Goal: Check status: Check status

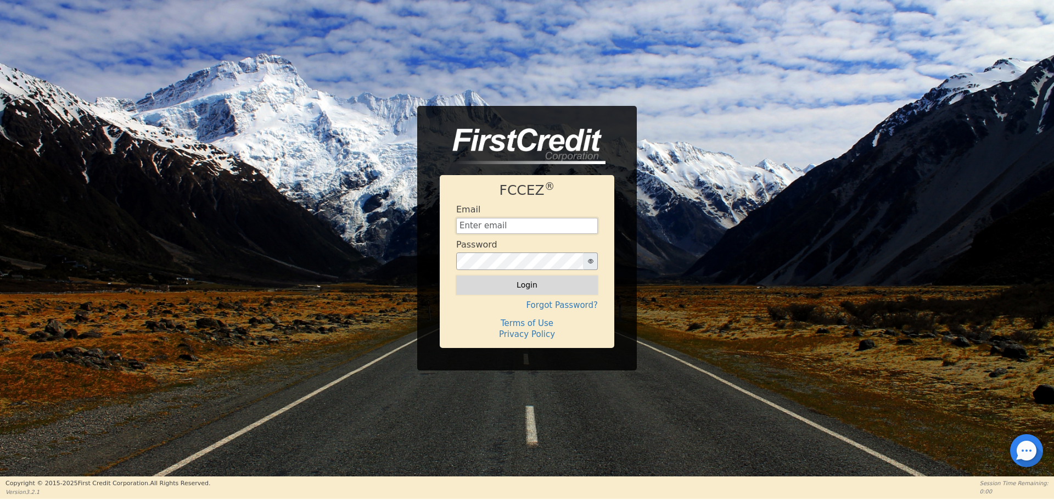
type input "[EMAIL_ADDRESS][DOMAIN_NAME]"
click at [560, 292] on button "Login" at bounding box center [527, 285] width 142 height 19
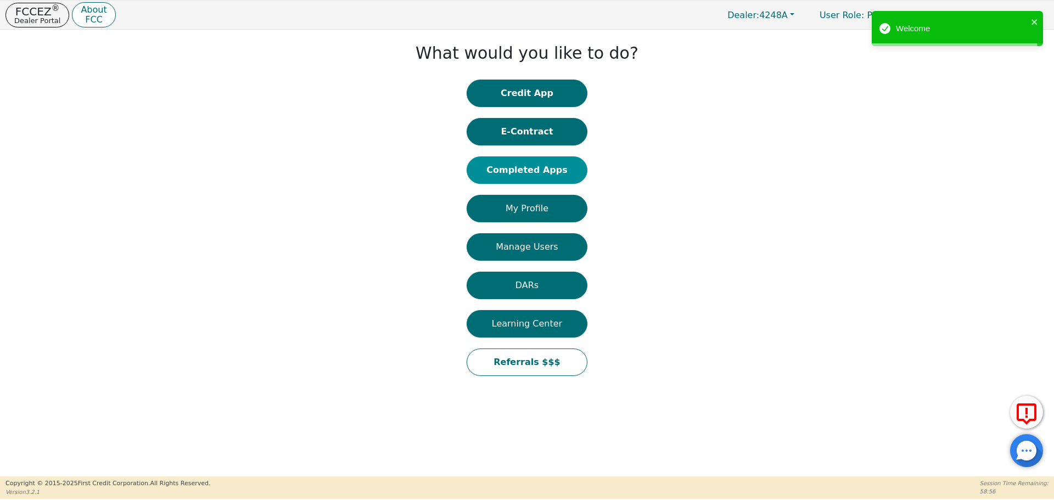
click at [549, 173] on button "Completed Apps" at bounding box center [527, 170] width 121 height 27
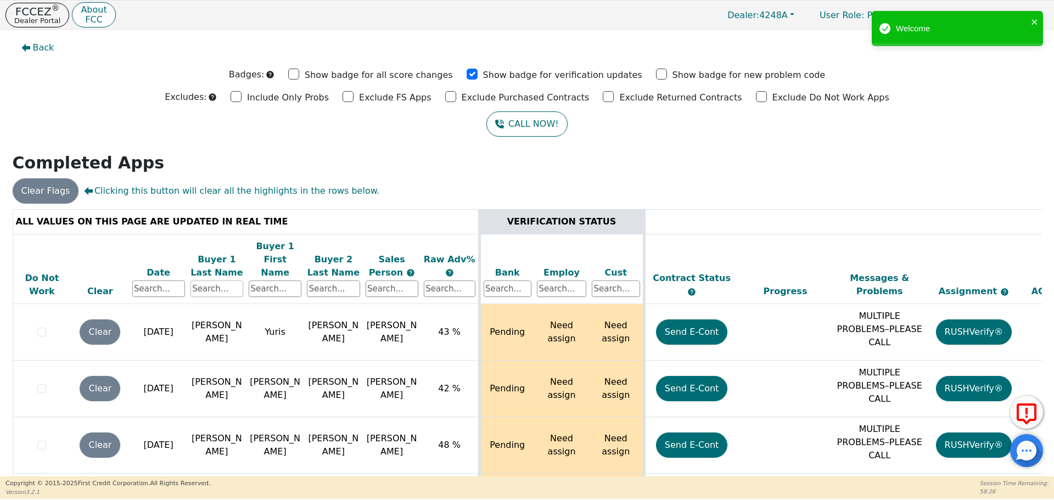
click at [225, 281] on input "text" at bounding box center [217, 289] width 53 height 16
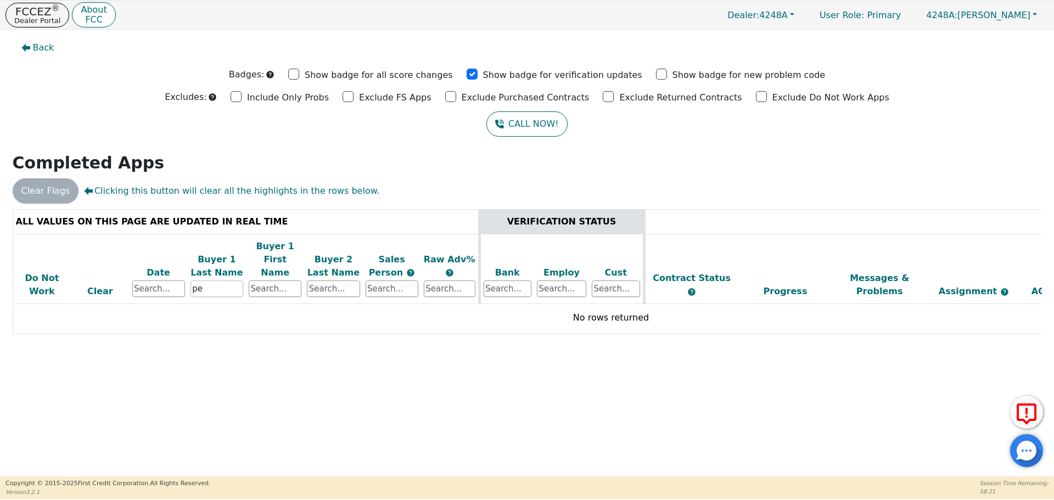
type input "p"
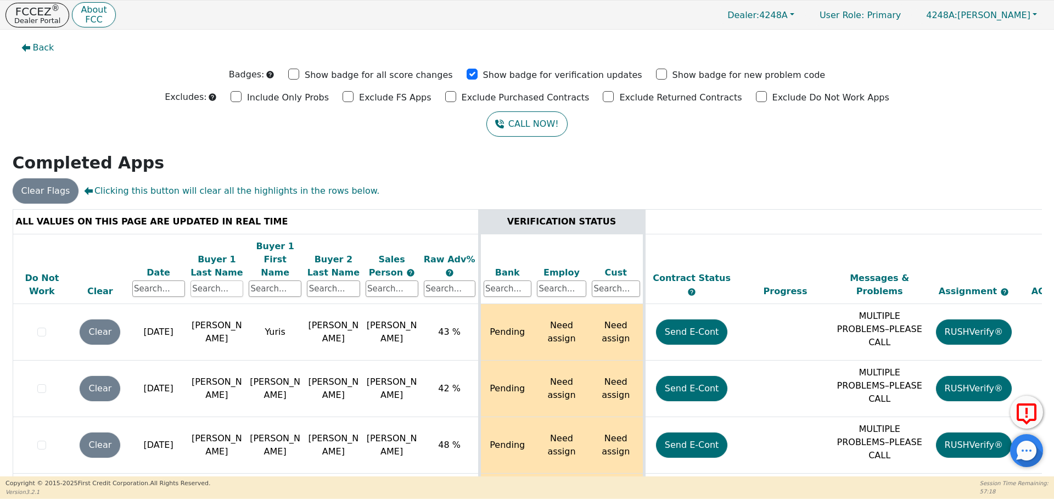
click at [206, 281] on input "text" at bounding box center [217, 289] width 53 height 16
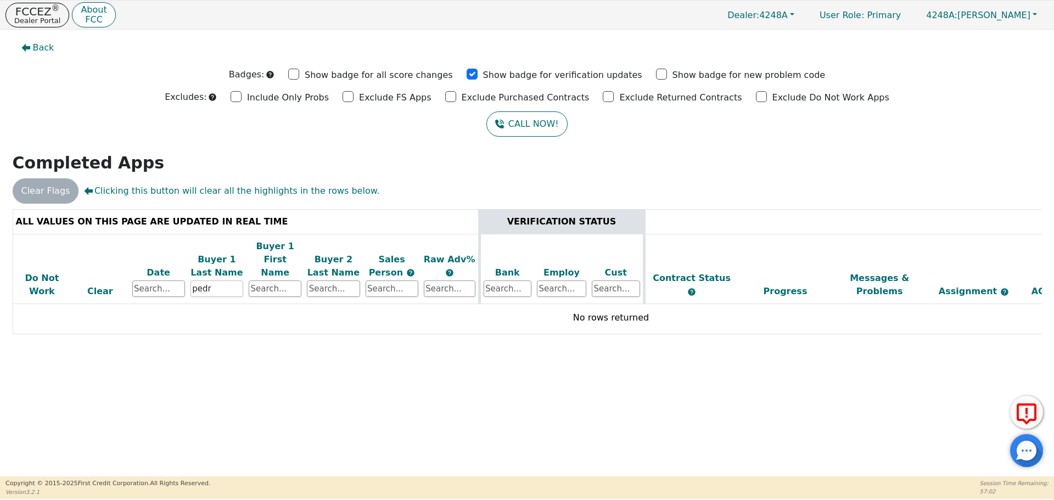
type input "pedr"
